Goal: Book appointment/travel/reservation

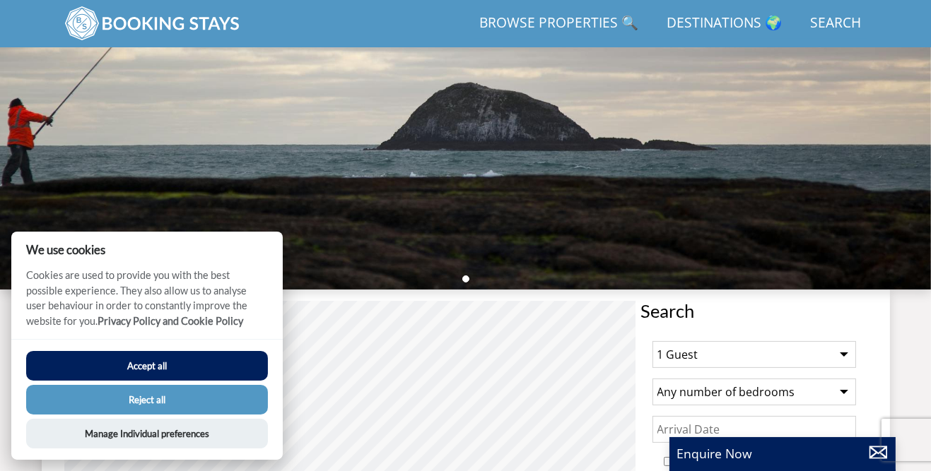
scroll to position [253, 0]
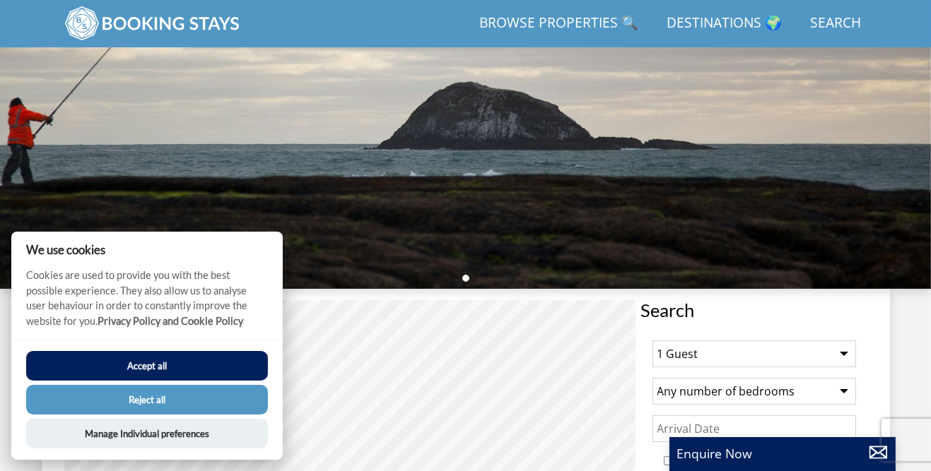
click at [232, 381] on button "Accept all" at bounding box center [147, 366] width 242 height 30
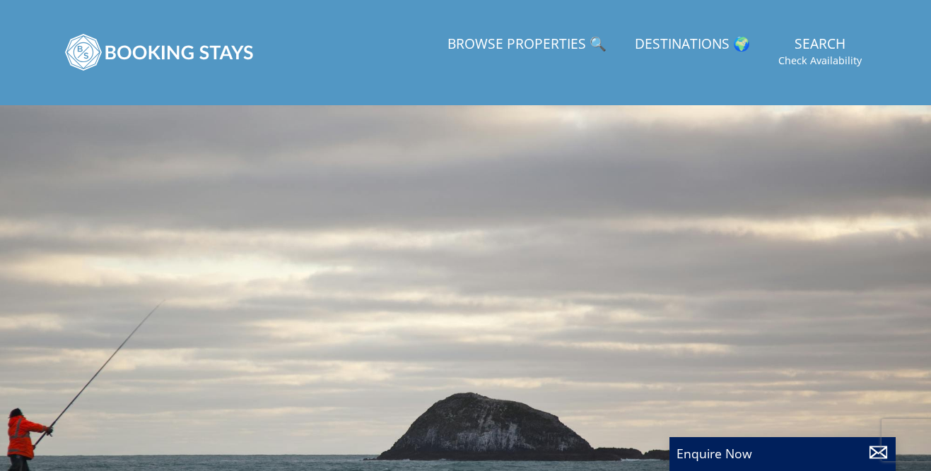
scroll to position [370, 0]
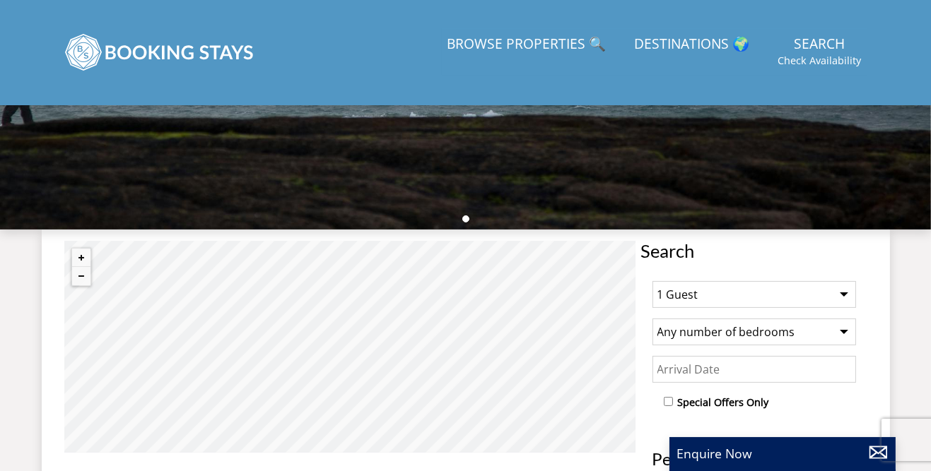
click at [847, 297] on select "1 Guest 2 Guests 3 Guests 4 Guests 5 Guests 6 Guests 7 Guests 8 Guests 9 Guests…" at bounding box center [753, 294] width 203 height 27
select select "2"
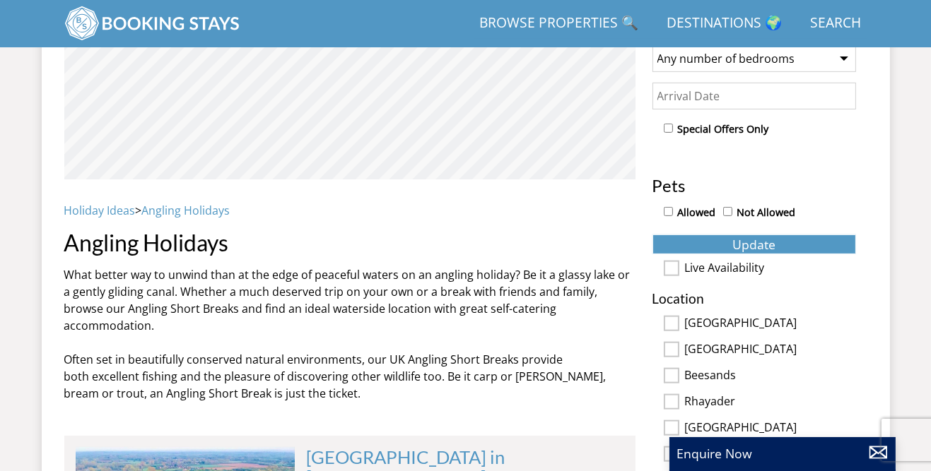
scroll to position [586, 0]
click at [675, 318] on input "[GEOGRAPHIC_DATA]" at bounding box center [671, 323] width 16 height 16
checkbox input "true"
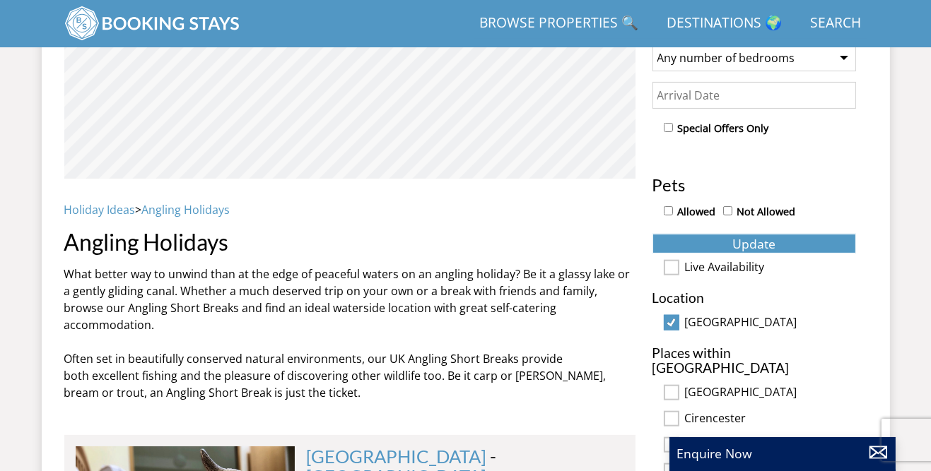
click at [675, 437] on input "Coleford" at bounding box center [671, 445] width 16 height 16
checkbox input "true"
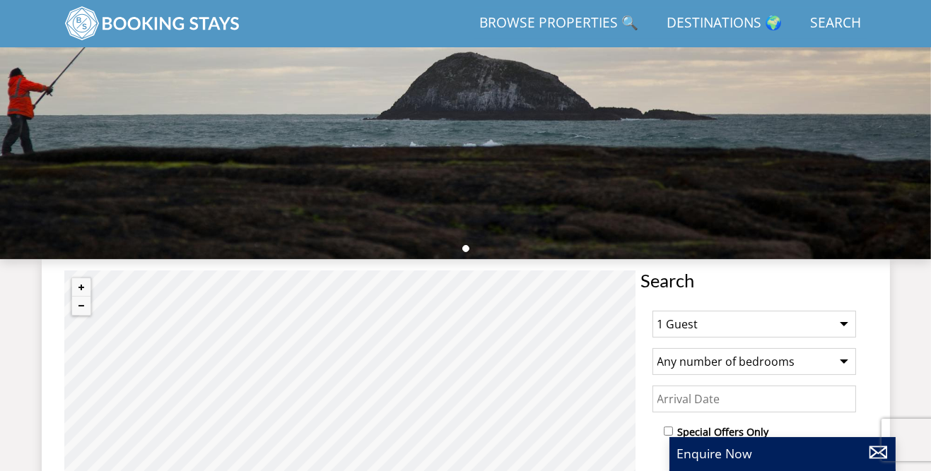
scroll to position [283, 0]
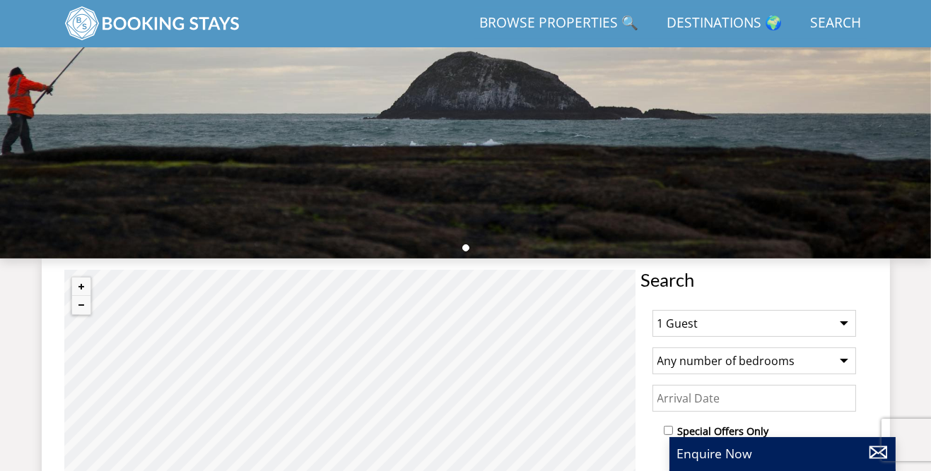
click at [846, 329] on select "1 Guest 2 Guests 3 Guests 4 Guests 5 Guests 6 Guests 7 Guests 8 Guests 9 Guests…" at bounding box center [753, 323] width 203 height 27
select select "2"
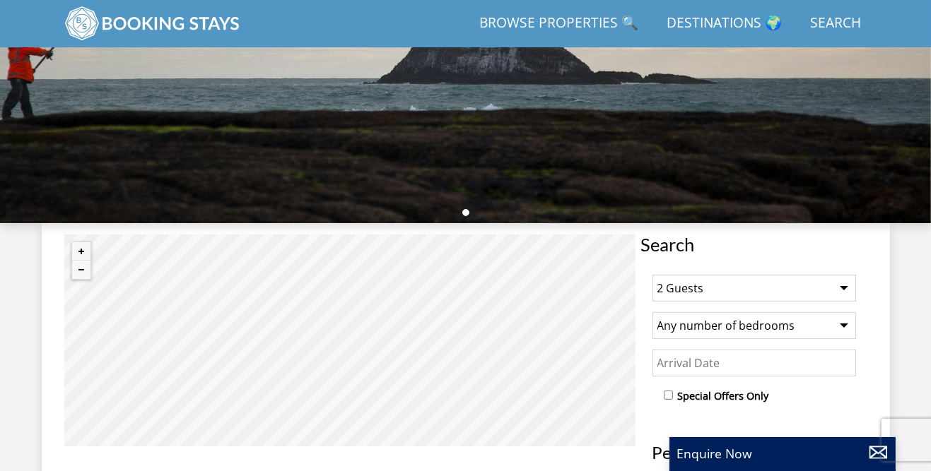
scroll to position [319, 0]
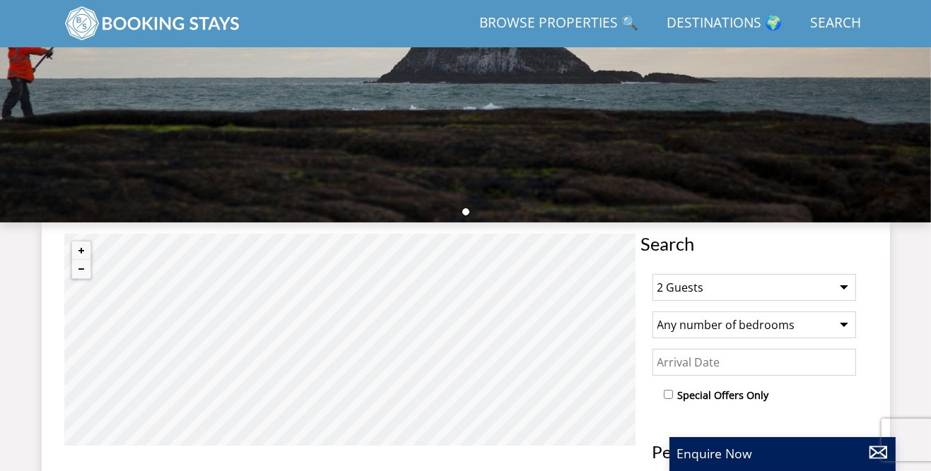
click at [672, 391] on input "checkbox" at bounding box center [667, 394] width 9 height 9
checkbox input "true"
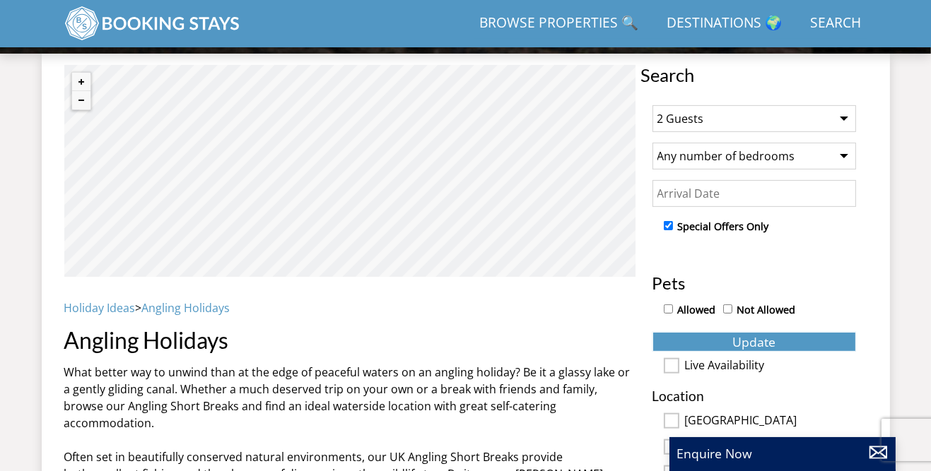
scroll to position [490, 0]
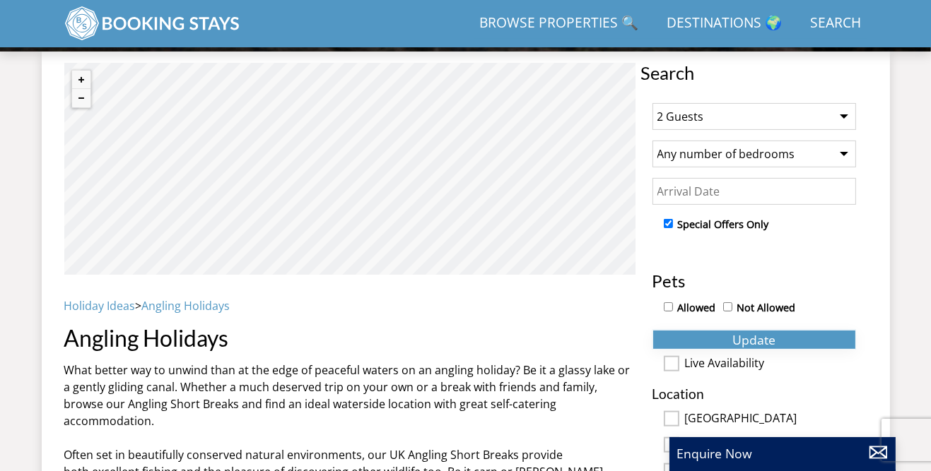
click at [801, 338] on button "Update" at bounding box center [753, 340] width 203 height 20
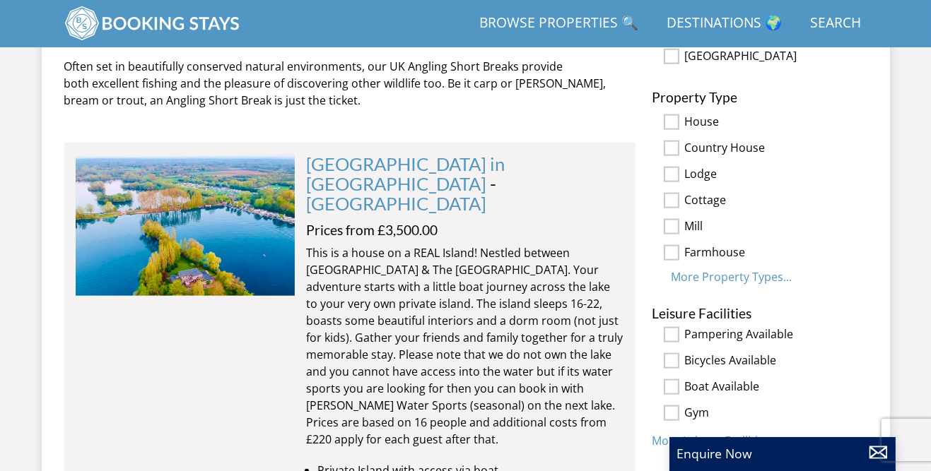
scroll to position [880, 0]
click at [750, 439] on link "More Leisure Facilities..." at bounding box center [715, 440] width 126 height 16
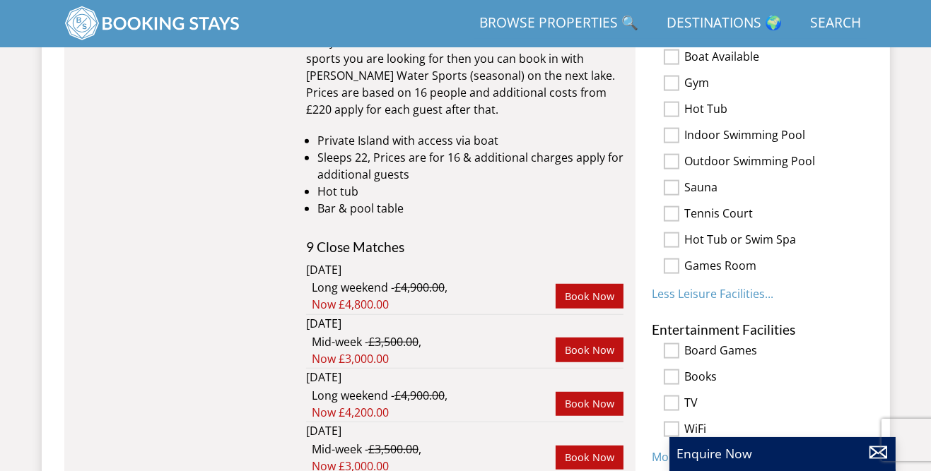
scroll to position [1268, 0]
